Goal: Navigation & Orientation: Understand site structure

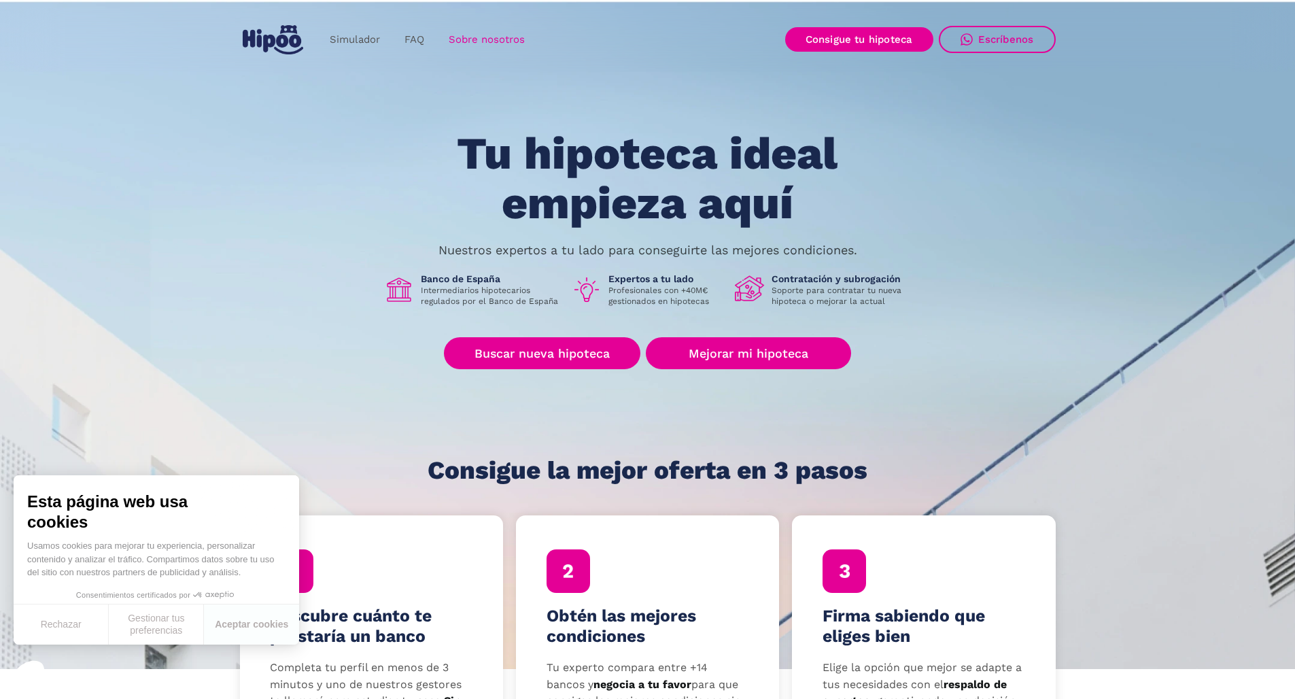
click at [479, 45] on link "Sobre nosotros" at bounding box center [486, 40] width 101 height 27
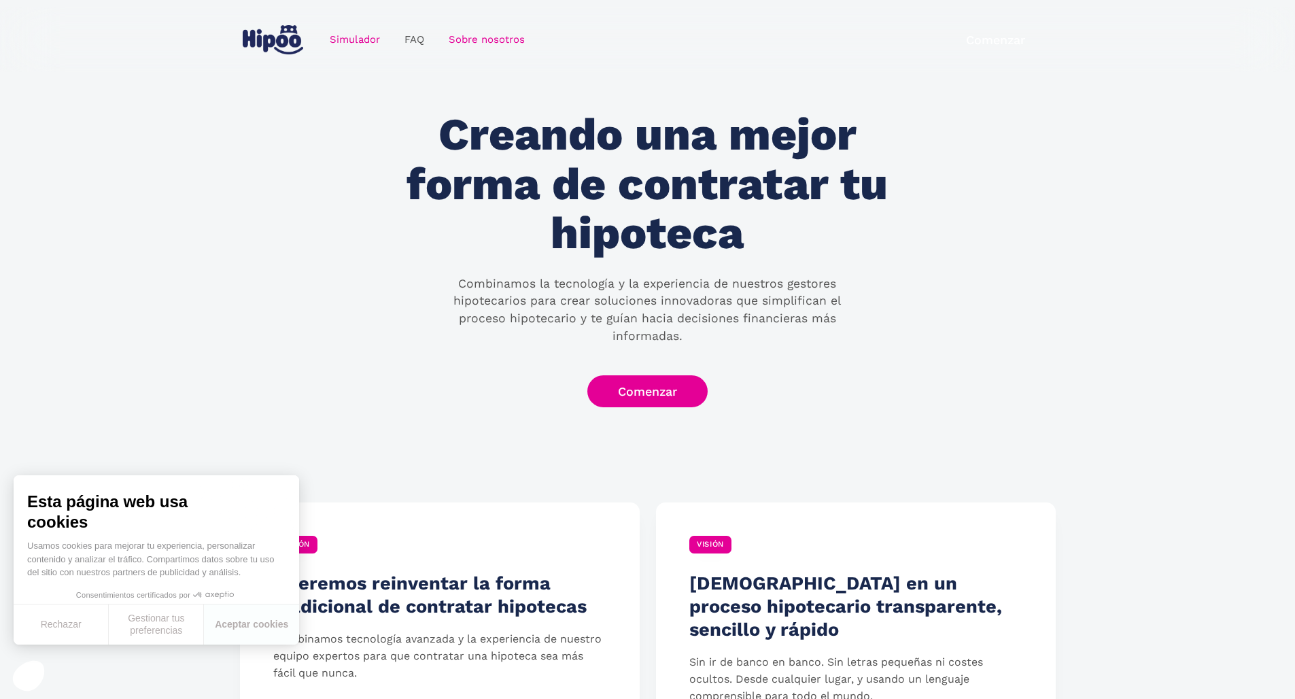
click at [350, 39] on link "Simulador" at bounding box center [354, 40] width 75 height 27
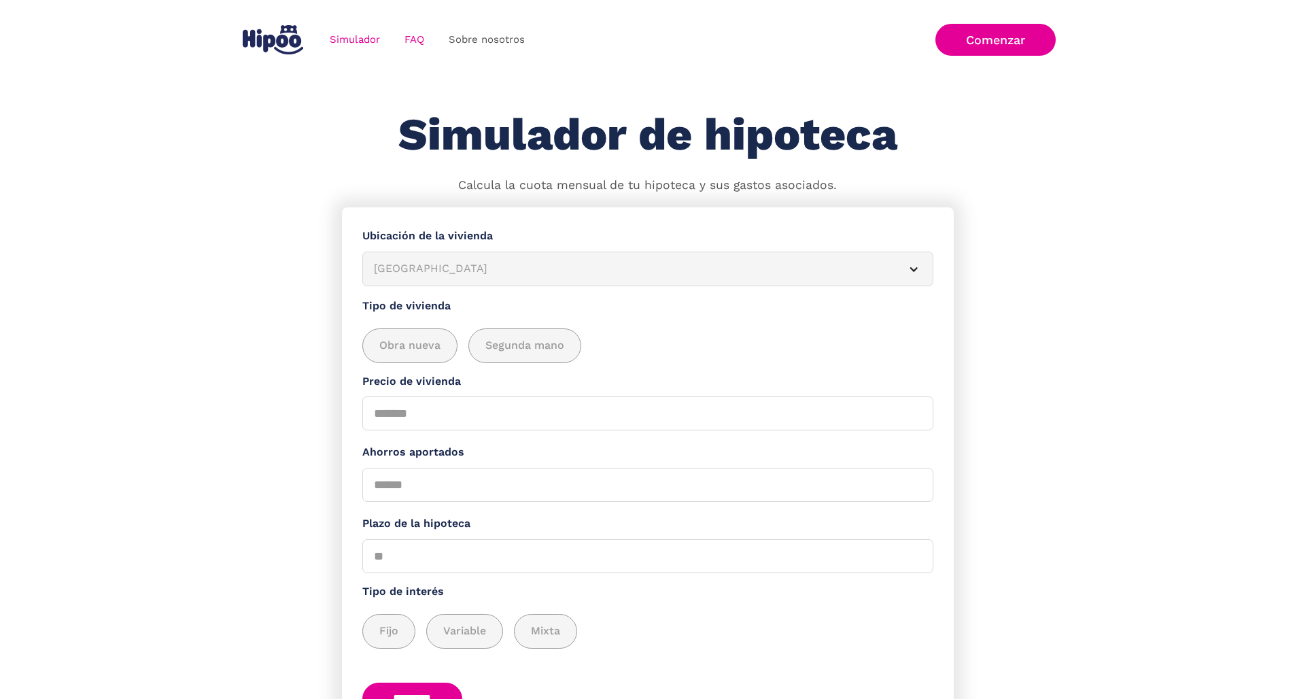
click at [406, 37] on link "FAQ" at bounding box center [414, 40] width 44 height 27
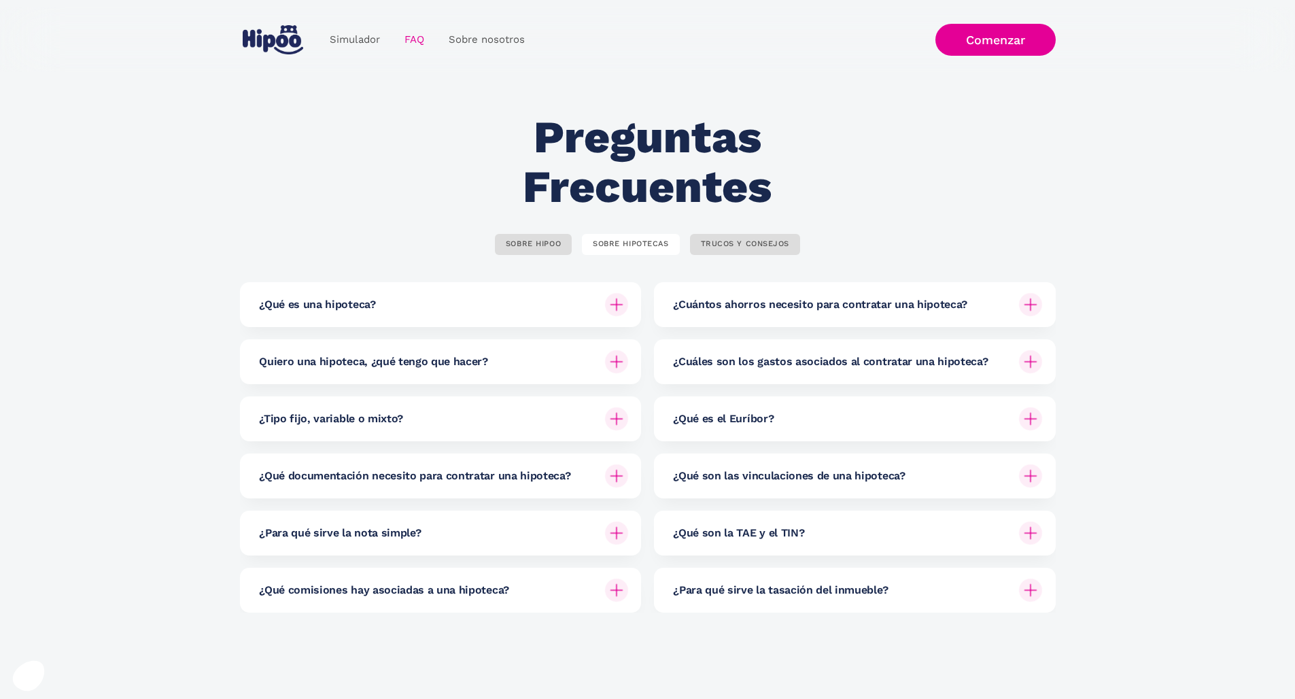
click at [291, 45] on img "home" at bounding box center [273, 39] width 61 height 29
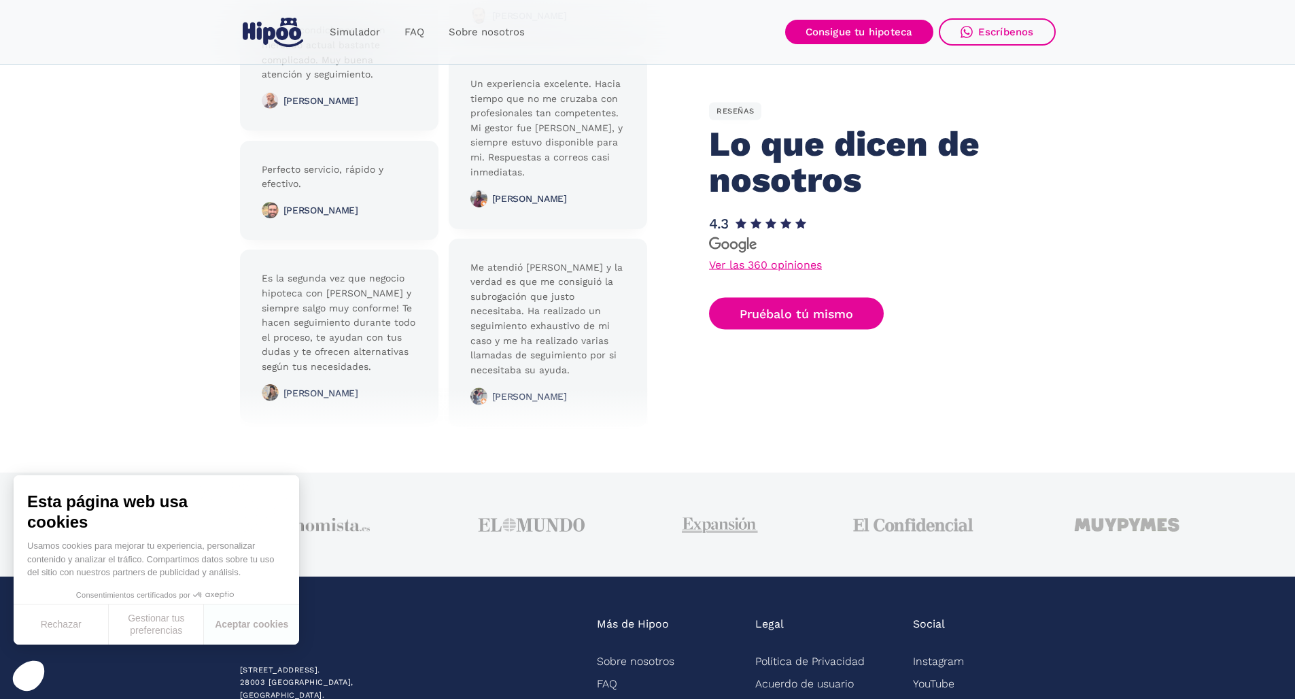
scroll to position [3295, 0]
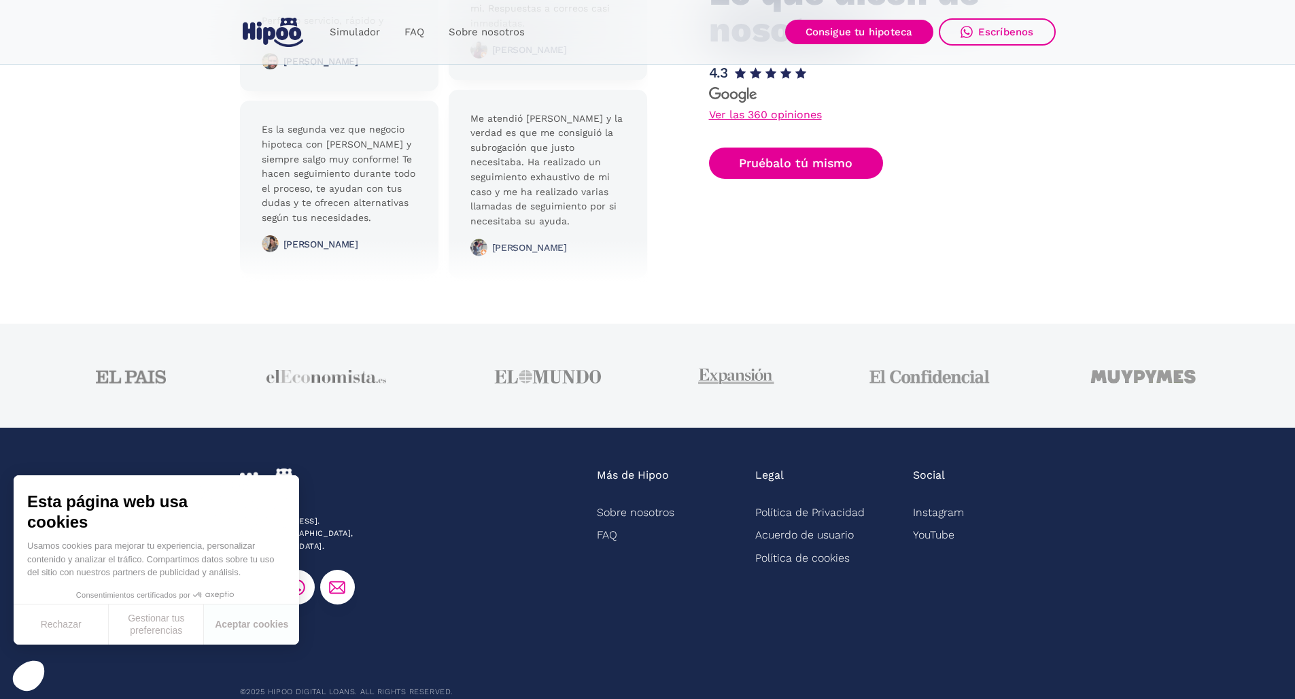
click at [736, 368] on img at bounding box center [735, 376] width 75 height 16
